Goal: Information Seeking & Learning: Learn about a topic

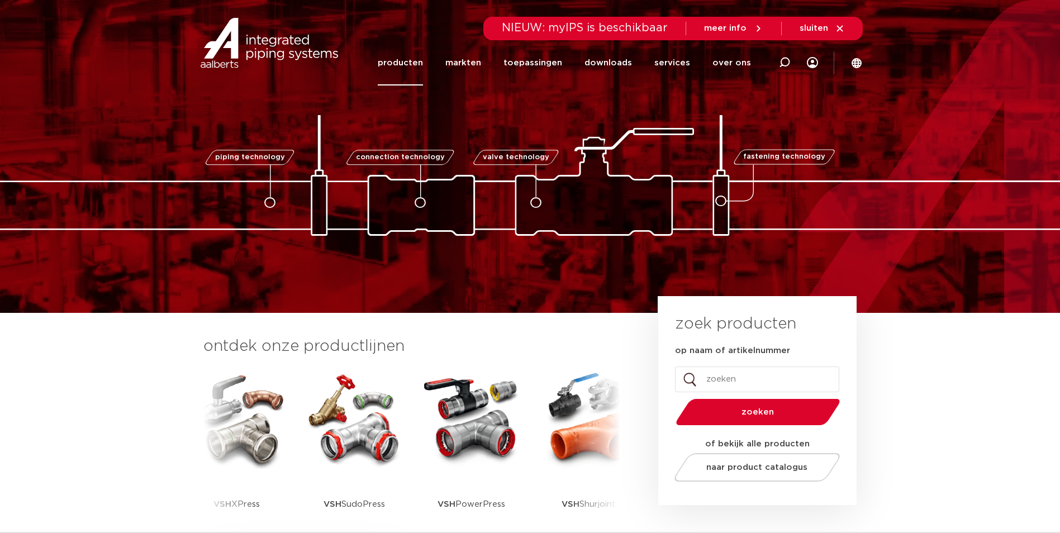
click at [402, 62] on link "producten" at bounding box center [400, 62] width 45 height 45
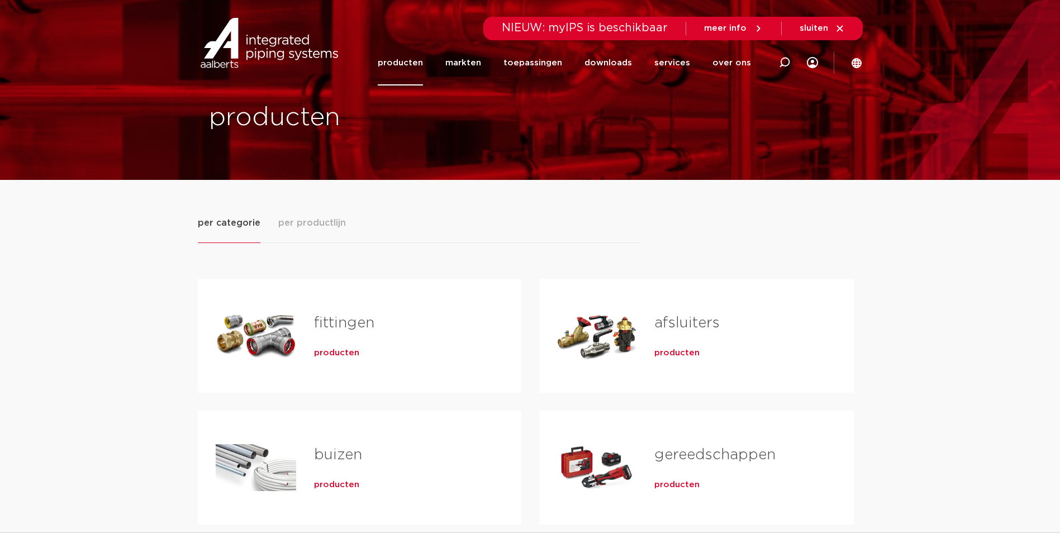
click at [342, 345] on div "producten" at bounding box center [400, 351] width 172 height 16
click at [345, 352] on span "producten" at bounding box center [336, 353] width 45 height 11
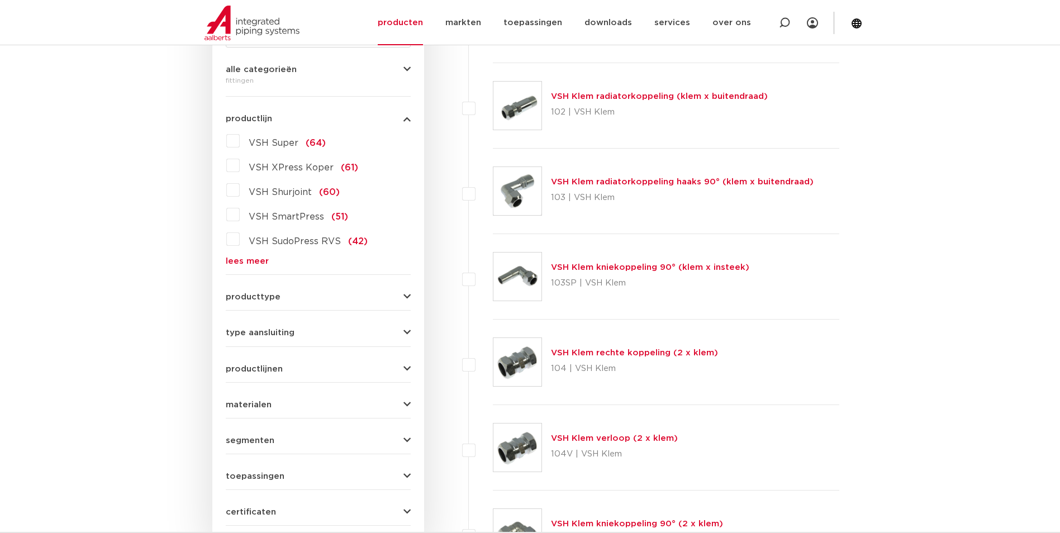
scroll to position [112, 0]
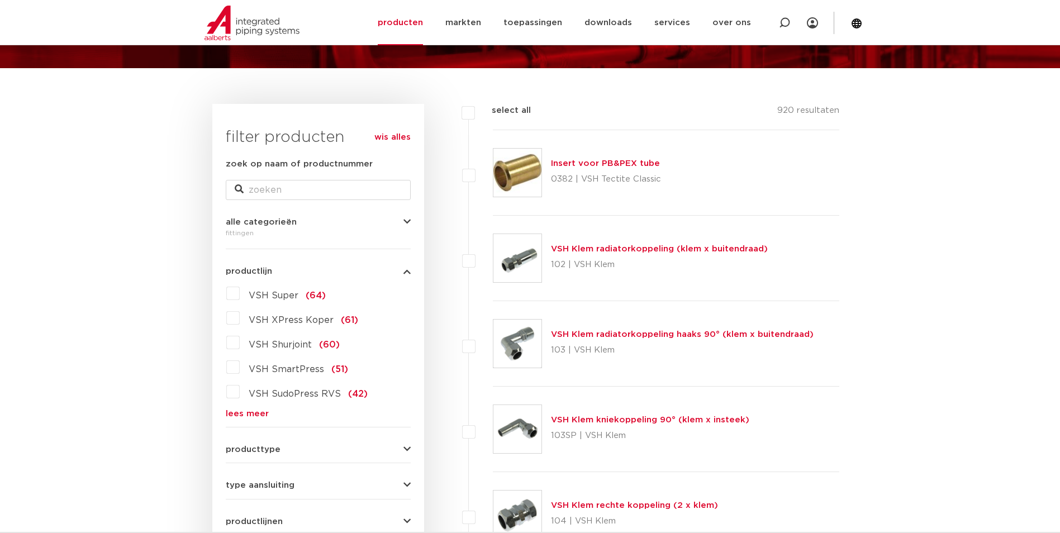
click at [276, 295] on span "VSH Super" at bounding box center [274, 295] width 50 height 9
click at [0, 0] on input "VSH Super (64)" at bounding box center [0, 0] width 0 height 0
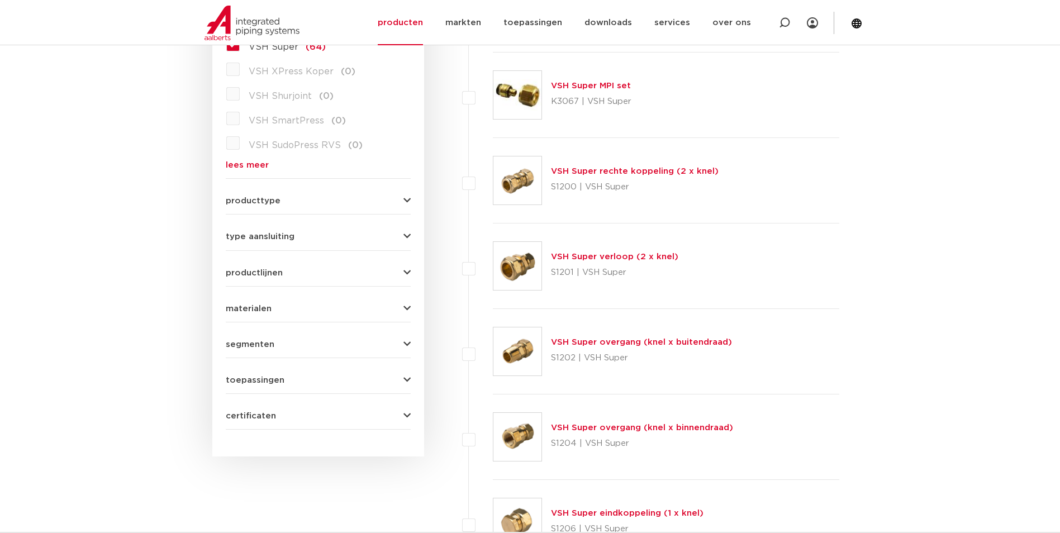
scroll to position [447, 0]
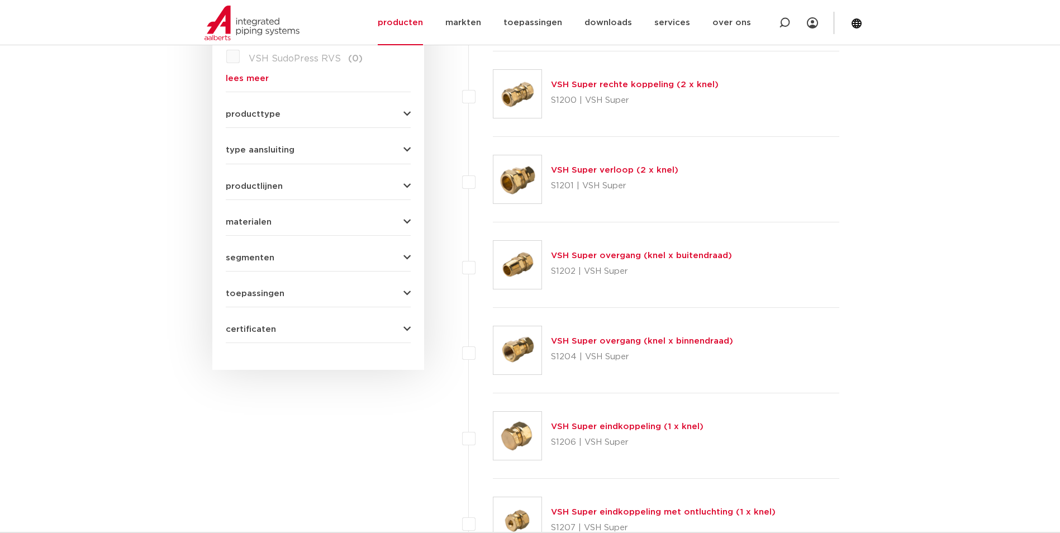
click at [590, 340] on link "VSH Super overgang (knel x binnendraad)" at bounding box center [642, 341] width 182 height 8
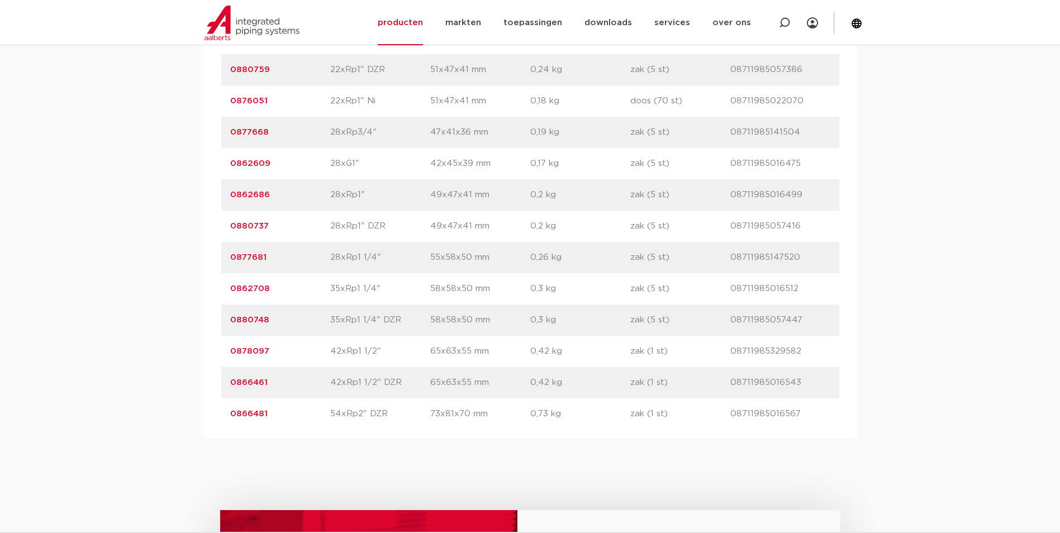
scroll to position [1956, 0]
